Goal: Use online tool/utility: Use online tool/utility

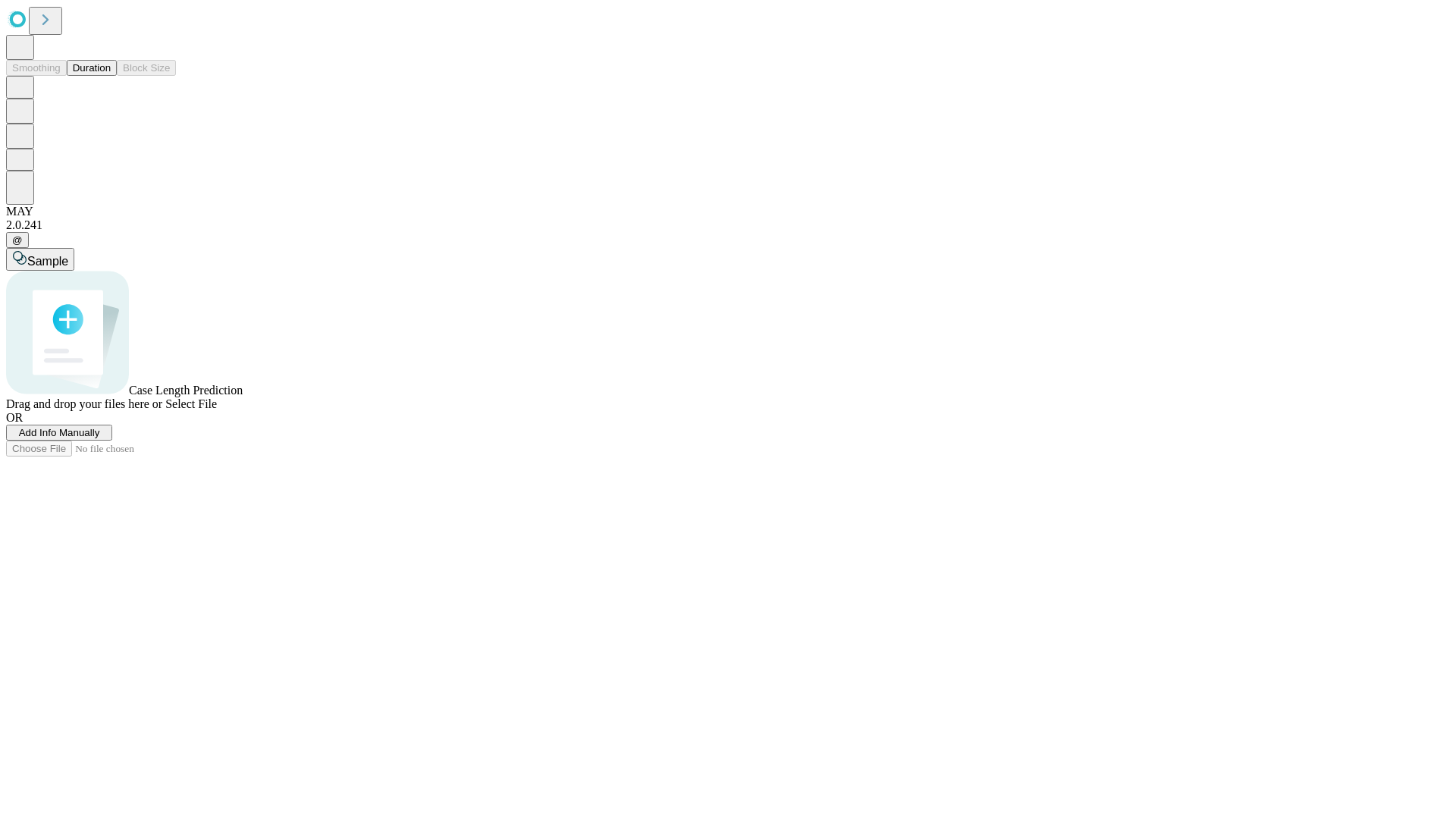
click at [100, 438] on span "Add Info Manually" at bounding box center [59, 433] width 81 height 12
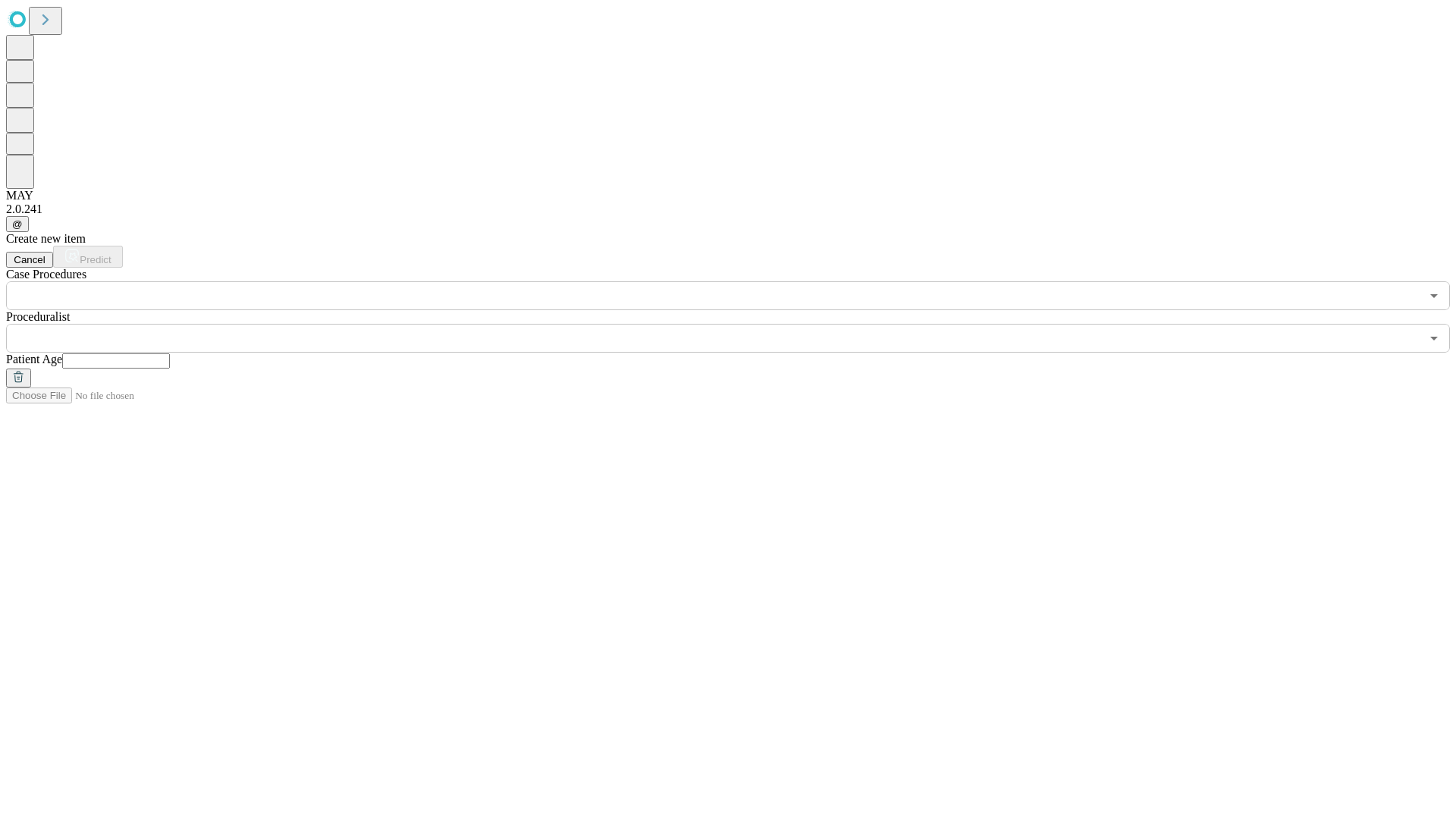
click at [170, 354] on input "text" at bounding box center [115, 362] width 108 height 15
type input "**"
click at [738, 324] on input "text" at bounding box center [714, 338] width 1415 height 29
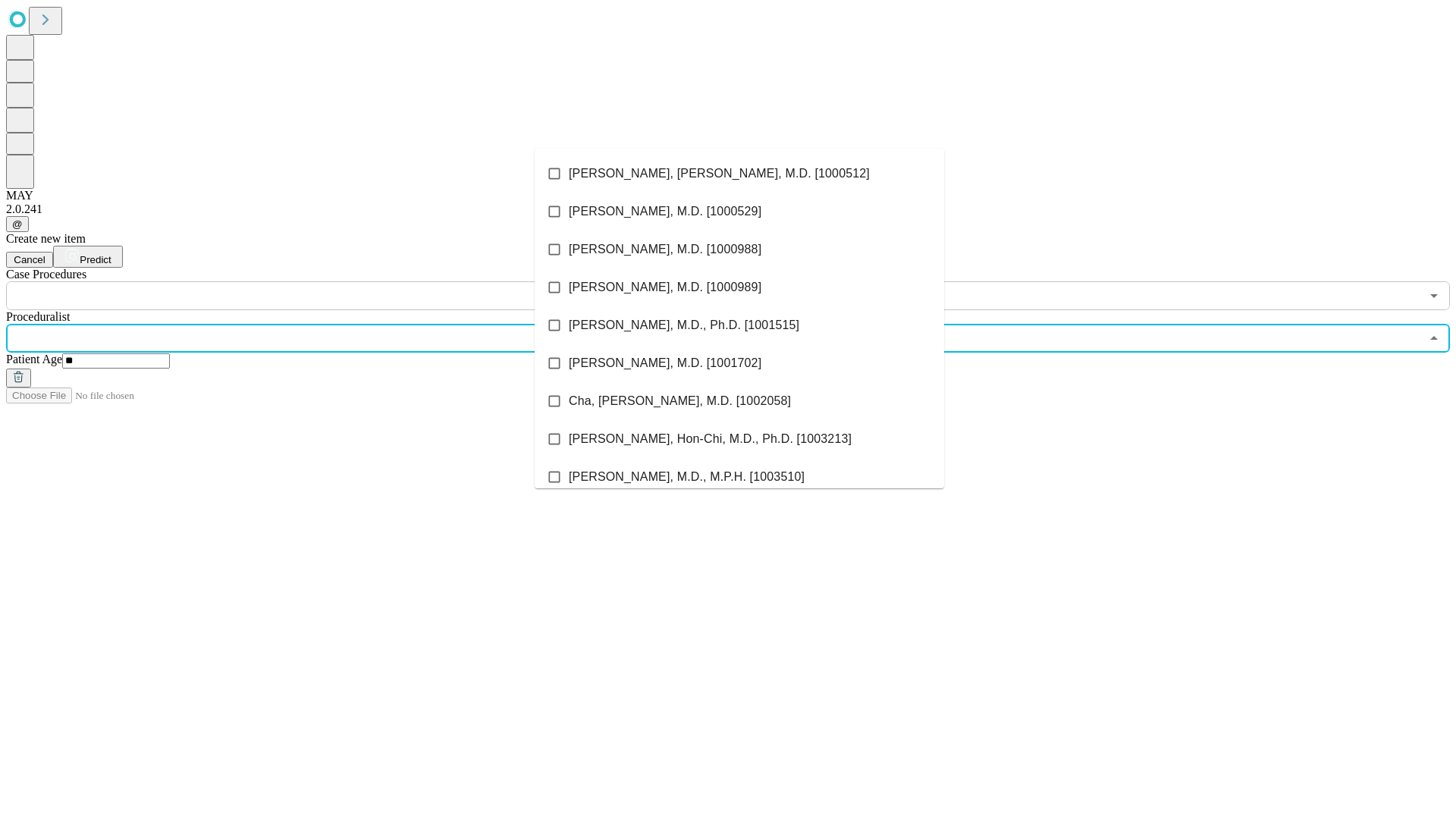
click at [739, 173] on li "[PERSON_NAME], [PERSON_NAME], M.D. [1000512]" at bounding box center [739, 173] width 409 height 38
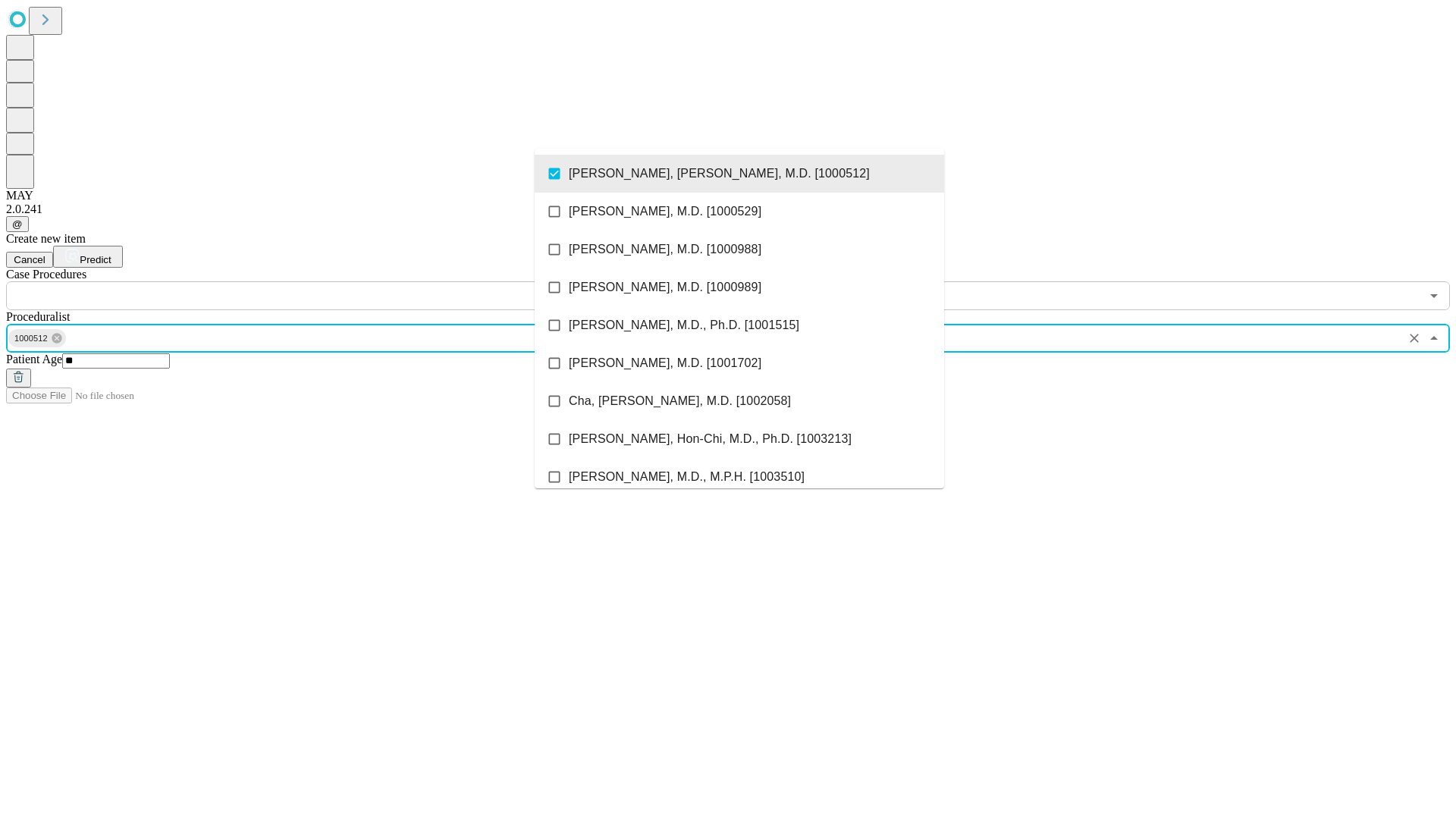
click at [319, 282] on input "text" at bounding box center [714, 296] width 1415 height 29
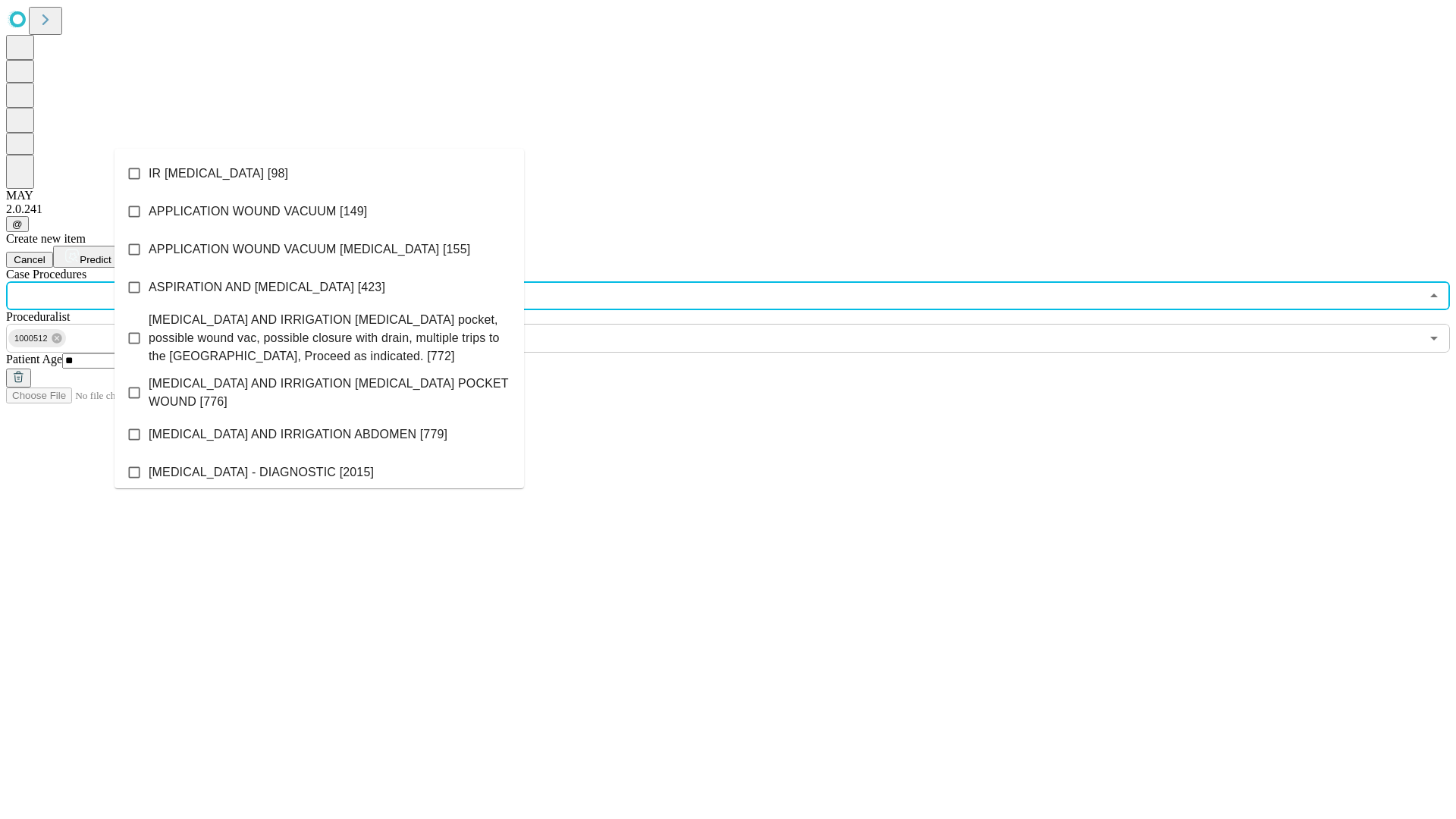
click at [320, 173] on li "IR [MEDICAL_DATA] [98]" at bounding box center [319, 173] width 409 height 38
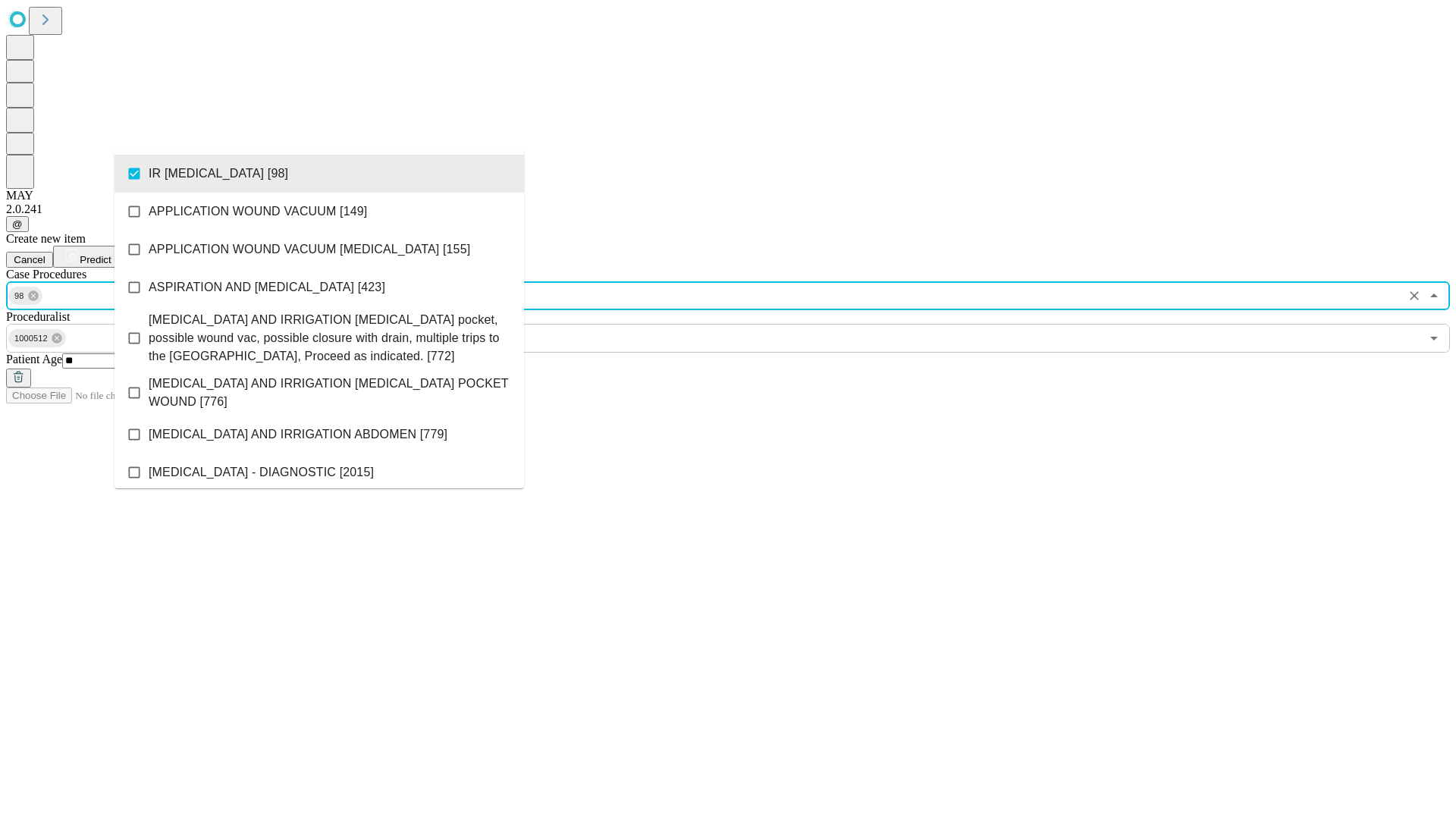
click at [111, 254] on span "Predict" at bounding box center [95, 259] width 31 height 12
